Goal: Task Accomplishment & Management: Use online tool/utility

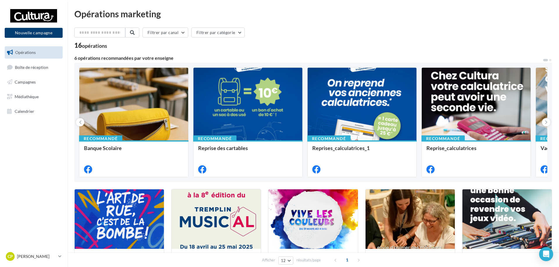
click at [52, 34] on button "Nouvelle campagne" at bounding box center [34, 33] width 58 height 10
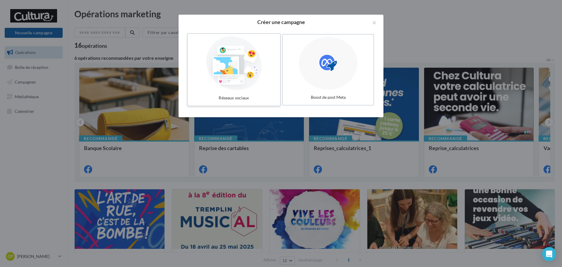
click at [222, 58] on div at bounding box center [234, 63] width 88 height 54
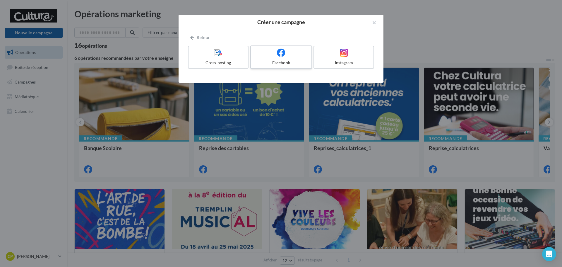
click at [291, 64] on div "Facebook" at bounding box center [281, 63] width 56 height 6
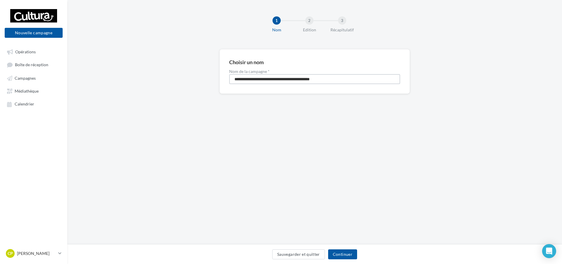
drag, startPoint x: 337, startPoint y: 78, endPoint x: 223, endPoint y: 83, distance: 113.4
click at [223, 83] on div "**********" at bounding box center [315, 71] width 190 height 45
type input "**********"
click at [350, 256] on button "Continuer" at bounding box center [342, 254] width 29 height 10
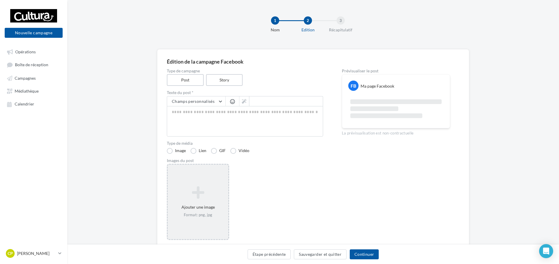
click at [204, 207] on div "Ajouter une image Format: png, jpg" at bounding box center [198, 201] width 61 height 37
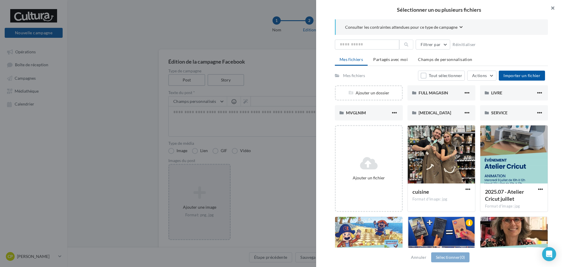
click at [555, 9] on button "button" at bounding box center [550, 9] width 23 height 18
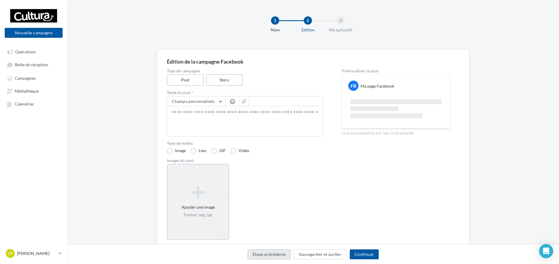
click at [267, 258] on button "Étape précédente" at bounding box center [269, 254] width 43 height 10
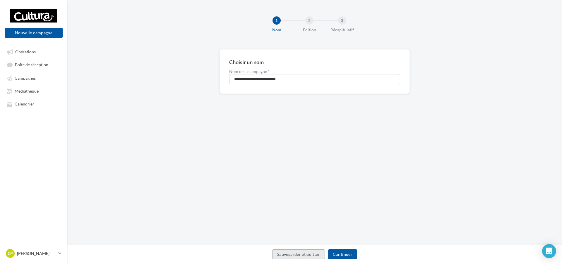
click at [306, 258] on button "Sauvegarder et quitter" at bounding box center [298, 254] width 53 height 10
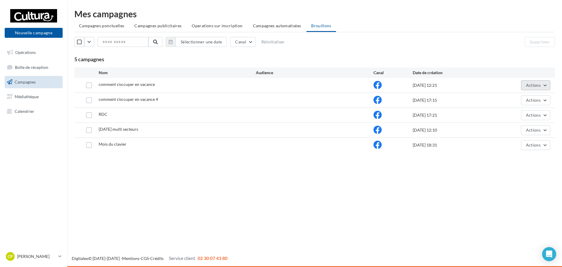
click at [541, 85] on button "Actions" at bounding box center [535, 85] width 29 height 10
click at [518, 144] on button "Supprimer" at bounding box center [521, 144] width 59 height 15
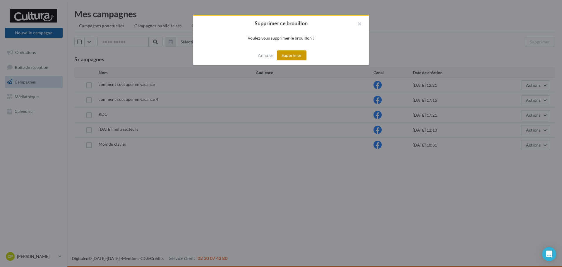
click at [304, 57] on button "Supprimer" at bounding box center [292, 55] width 30 height 10
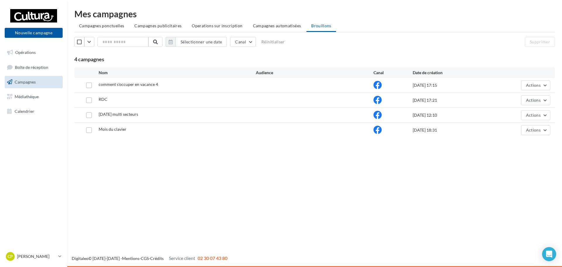
click at [219, 83] on div "comment s'occuper en vacance 4" at bounding box center [177, 84] width 157 height 7
click at [533, 81] on button "Actions" at bounding box center [535, 85] width 29 height 10
click at [504, 97] on button "Editer" at bounding box center [521, 98] width 59 height 15
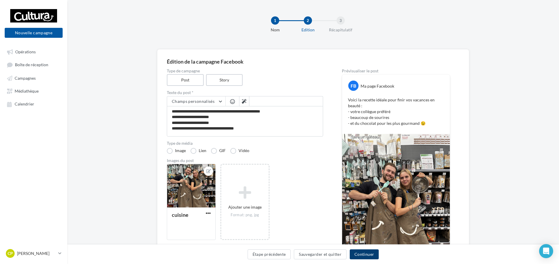
click at [367, 257] on button "Continuer" at bounding box center [364, 254] width 29 height 10
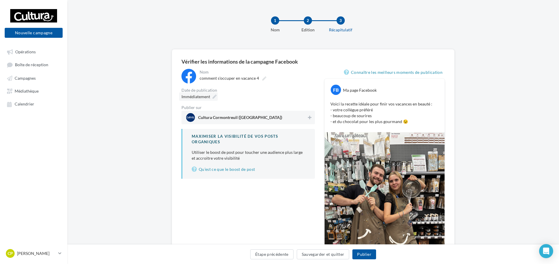
click at [211, 95] on div "Immédiatement" at bounding box center [198, 96] width 39 height 8
click at [268, 99] on div "Immédiatement" at bounding box center [249, 96] width 134 height 8
click at [214, 93] on div "Immédiatement" at bounding box center [198, 96] width 39 height 8
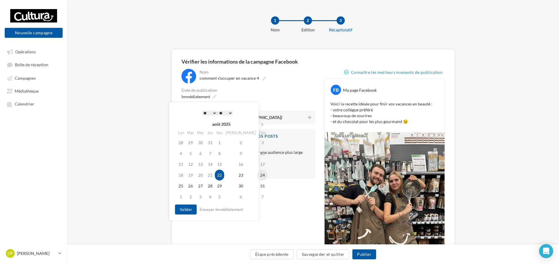
click at [257, 176] on td "24" at bounding box center [262, 175] width 10 height 11
click at [213, 112] on select "* * * * * * * * * * ** ** ** ** ** ** ** ** ** ** ** ** ** **" at bounding box center [209, 113] width 15 height 5
click at [196, 208] on button "Valider" at bounding box center [186, 209] width 22 height 10
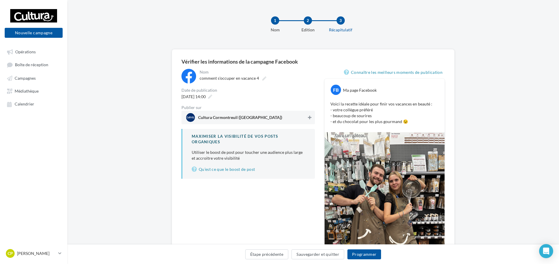
click at [308, 116] on icon at bounding box center [310, 117] width 4 height 4
click at [364, 256] on button "Programmer" at bounding box center [365, 254] width 34 height 10
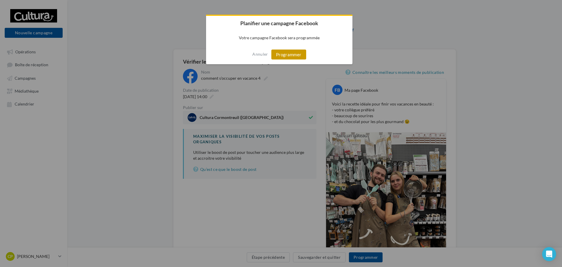
click at [290, 52] on button "Programmer" at bounding box center [288, 54] width 35 height 10
